Goal: Find specific page/section: Find specific page/section

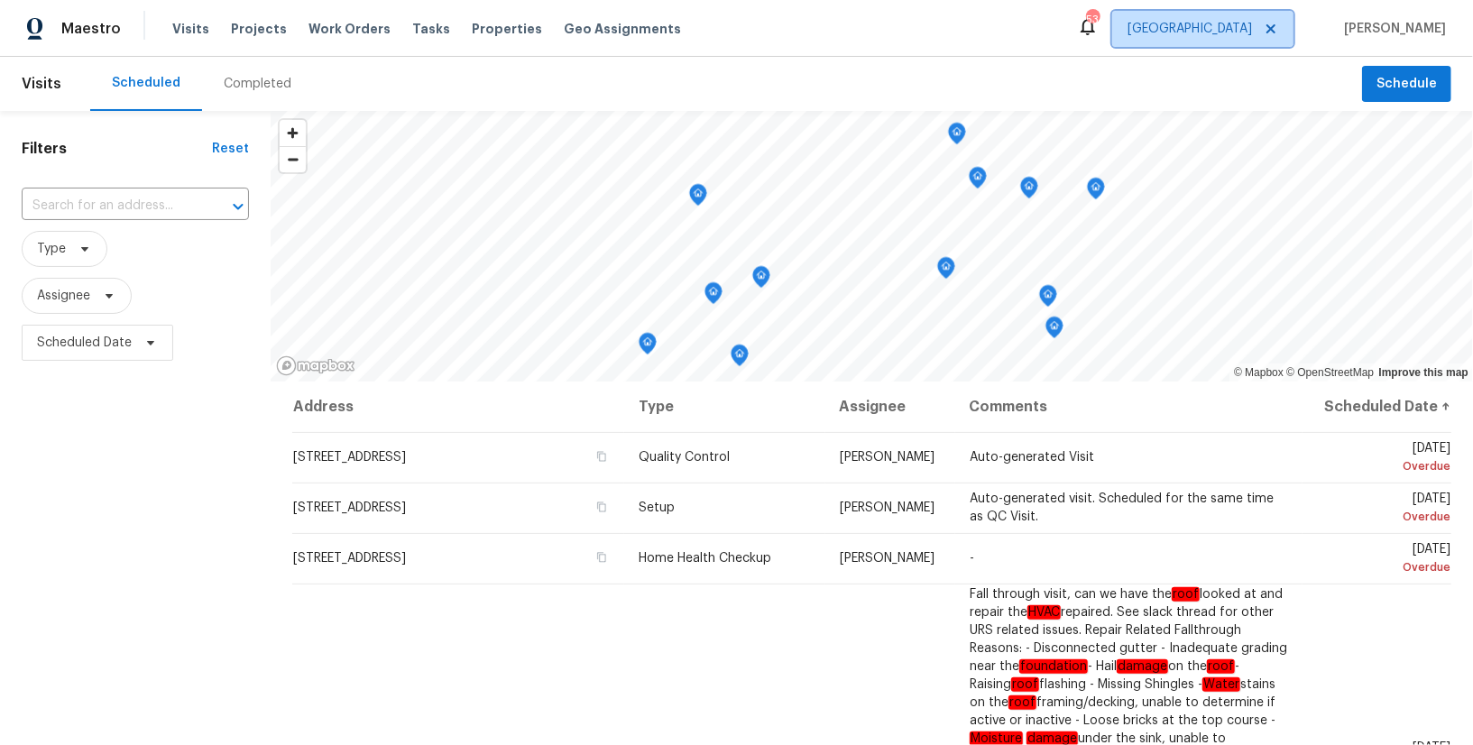
click at [1251, 28] on span "[GEOGRAPHIC_DATA]" at bounding box center [1202, 29] width 181 height 36
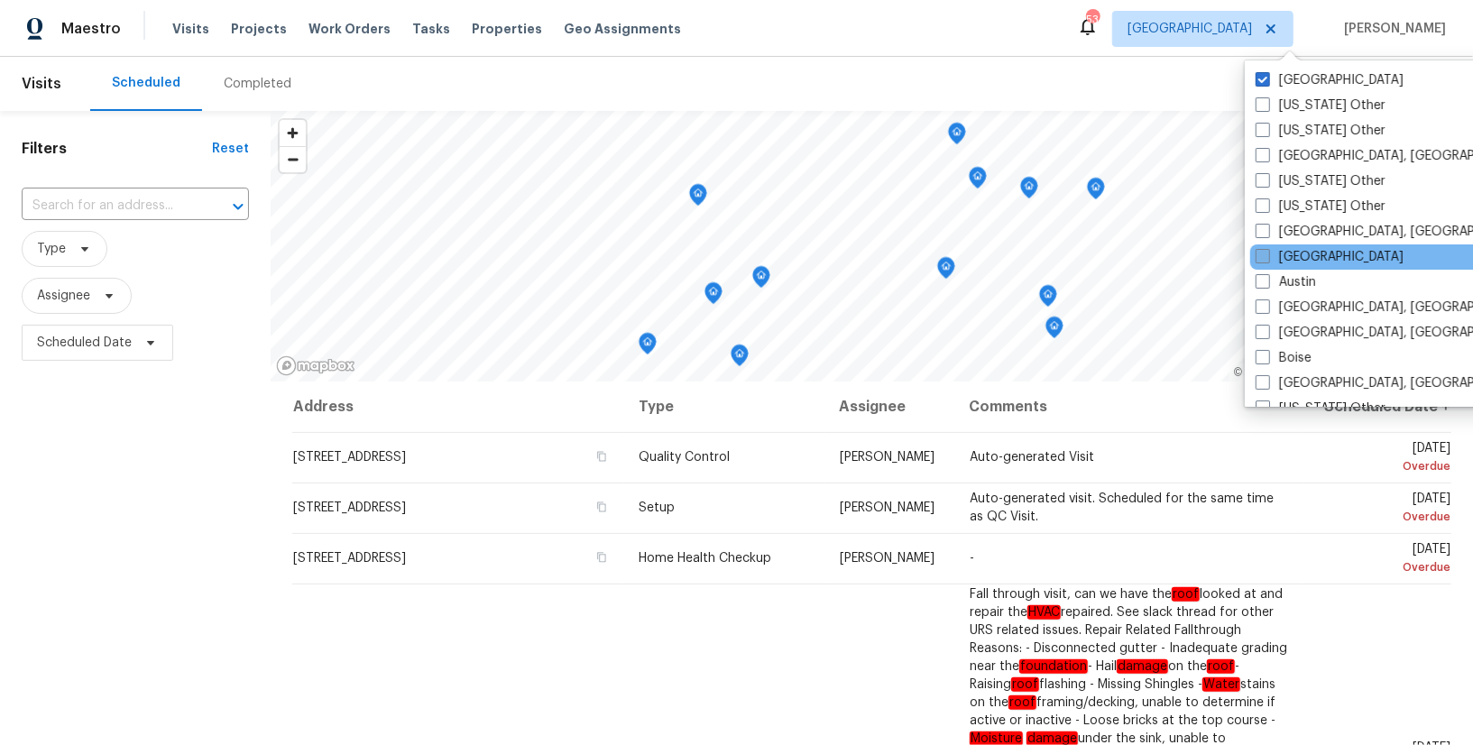
click at [1285, 253] on label "[GEOGRAPHIC_DATA]" at bounding box center [1329, 257] width 148 height 18
click at [1267, 253] on input "[GEOGRAPHIC_DATA]" at bounding box center [1261, 254] width 12 height 12
checkbox input "true"
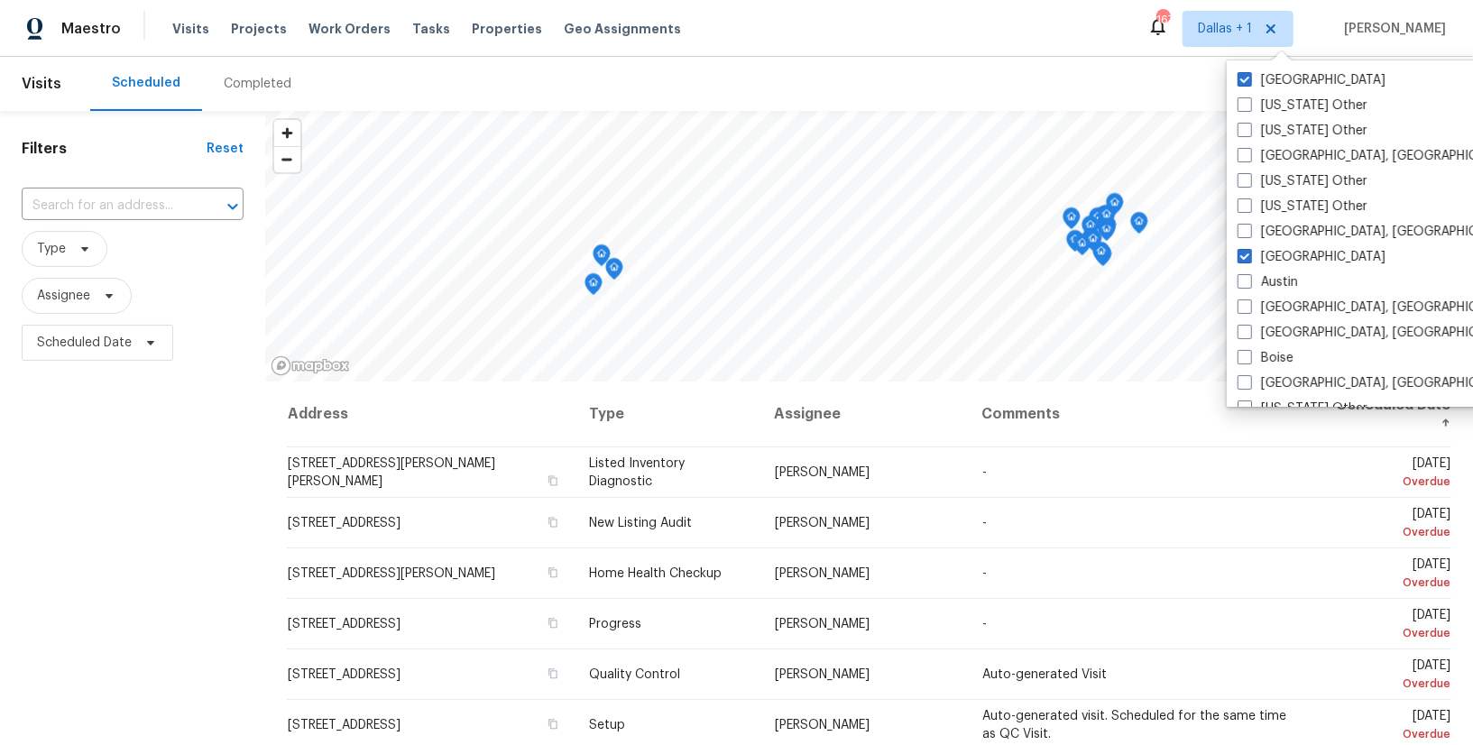
click at [262, 82] on div "Completed" at bounding box center [258, 84] width 68 height 18
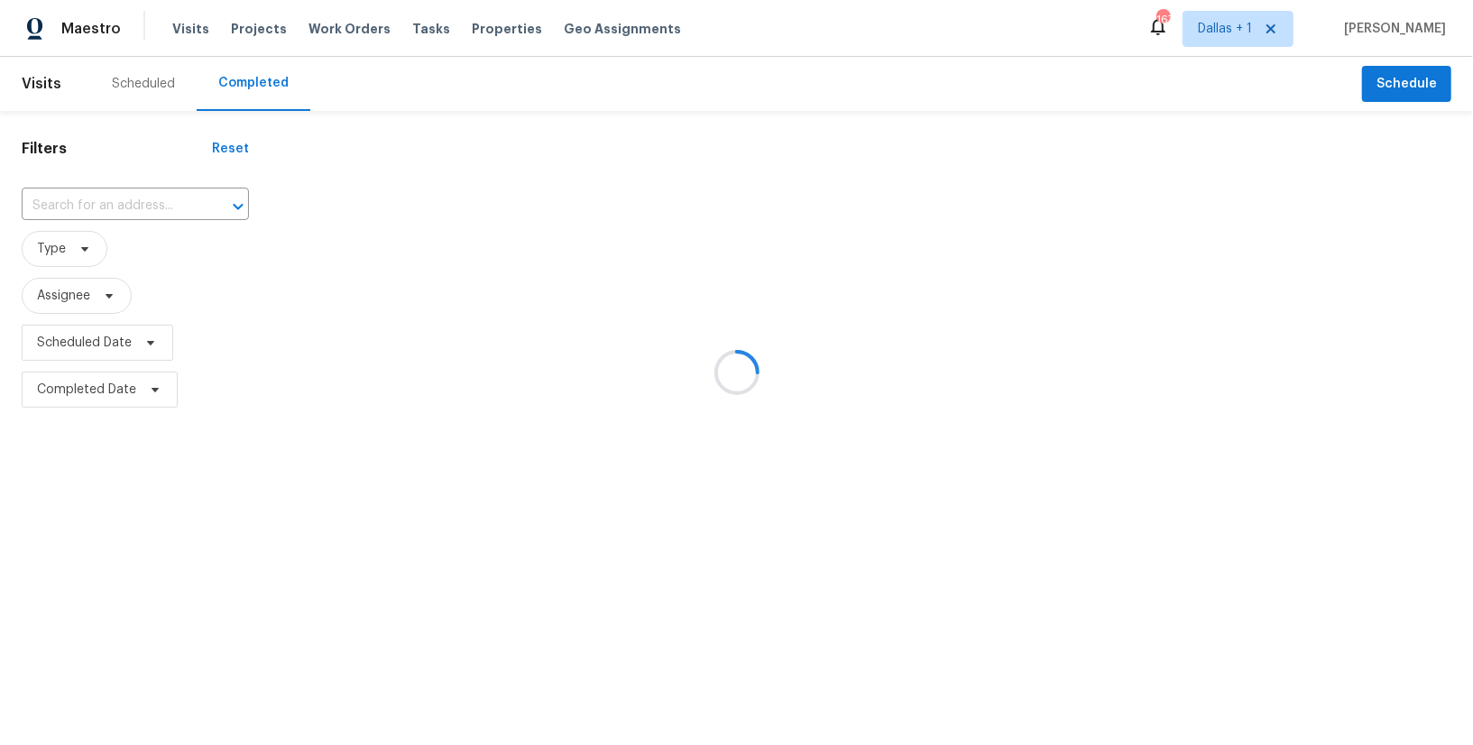
click at [112, 192] on div at bounding box center [736, 372] width 1473 height 745
click at [96, 203] on div at bounding box center [736, 372] width 1473 height 745
click at [85, 203] on input "text" at bounding box center [110, 206] width 177 height 28
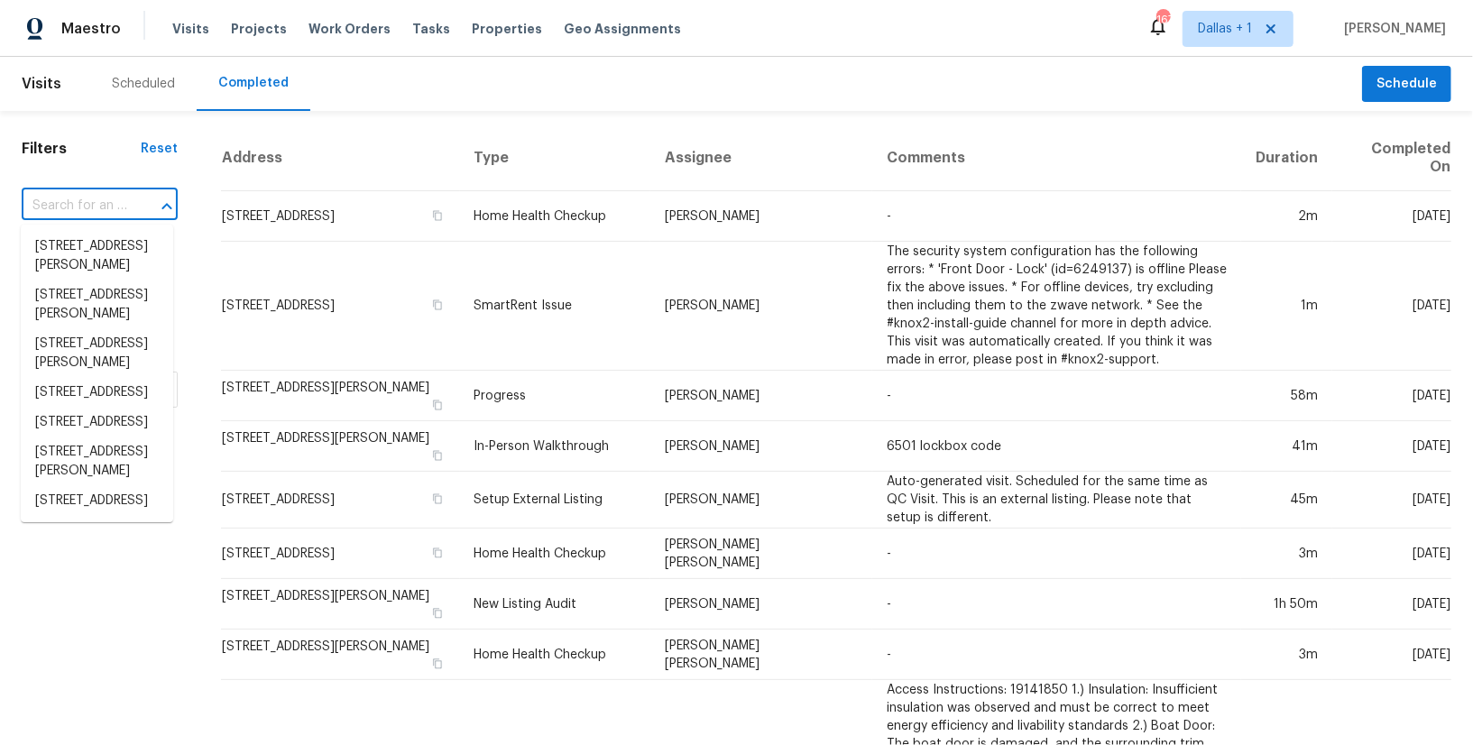
click at [106, 204] on input "text" at bounding box center [75, 206] width 106 height 28
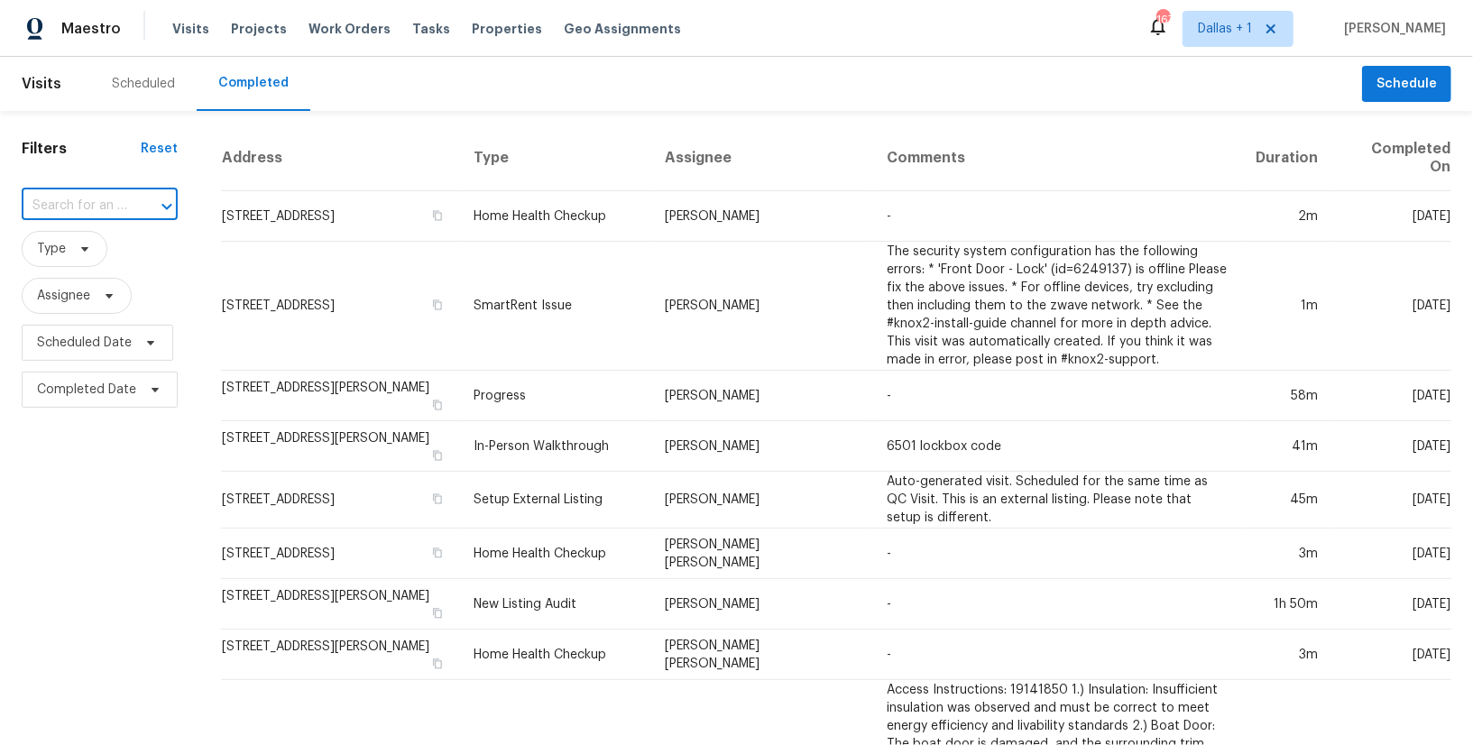
paste input "[STREET_ADDRESS]"
type input "[STREET_ADDRESS]"
click at [96, 256] on li "[STREET_ADDRESS]" at bounding box center [97, 247] width 152 height 30
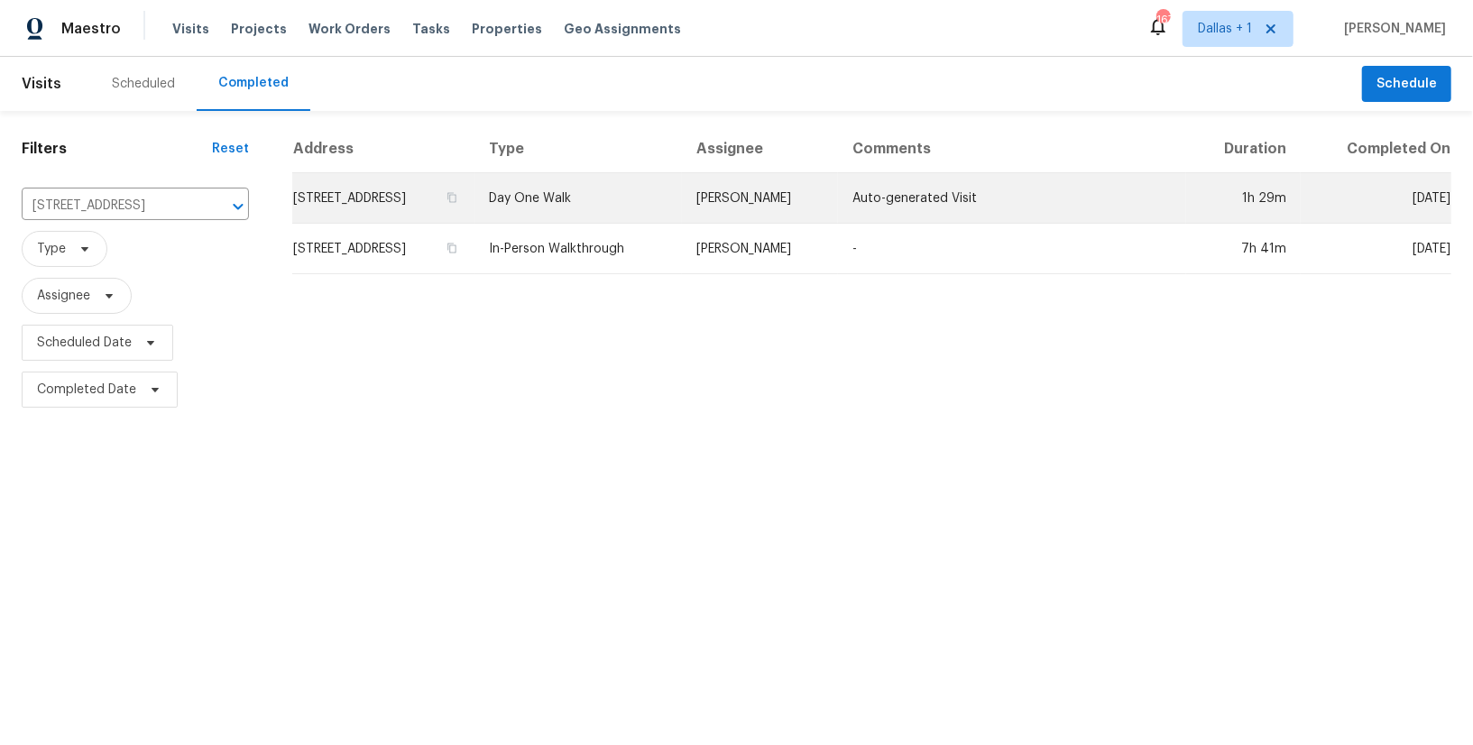
click at [652, 201] on td "Day One Walk" at bounding box center [577, 198] width 207 height 51
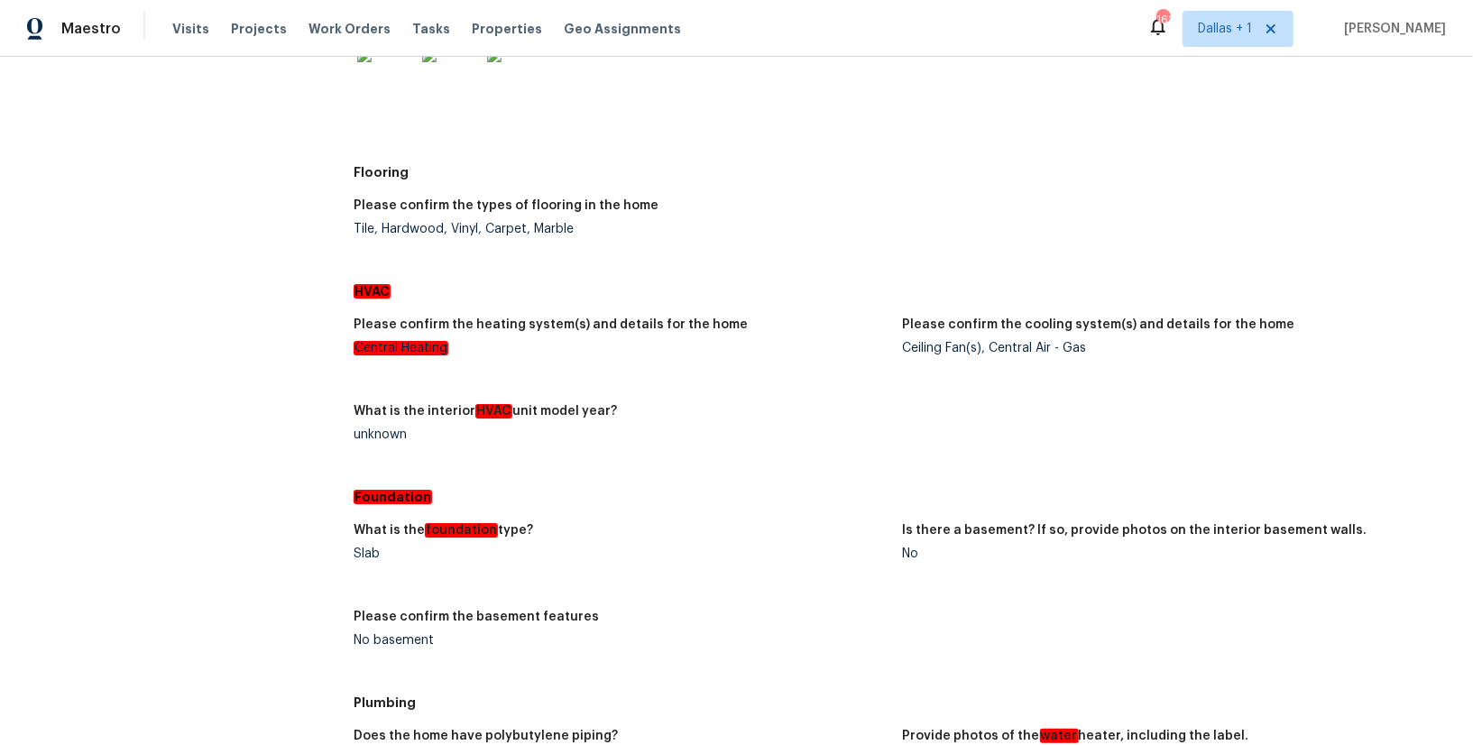
scroll to position [2067, 0]
